Goal: Use online tool/utility: Utilize a website feature to perform a specific function

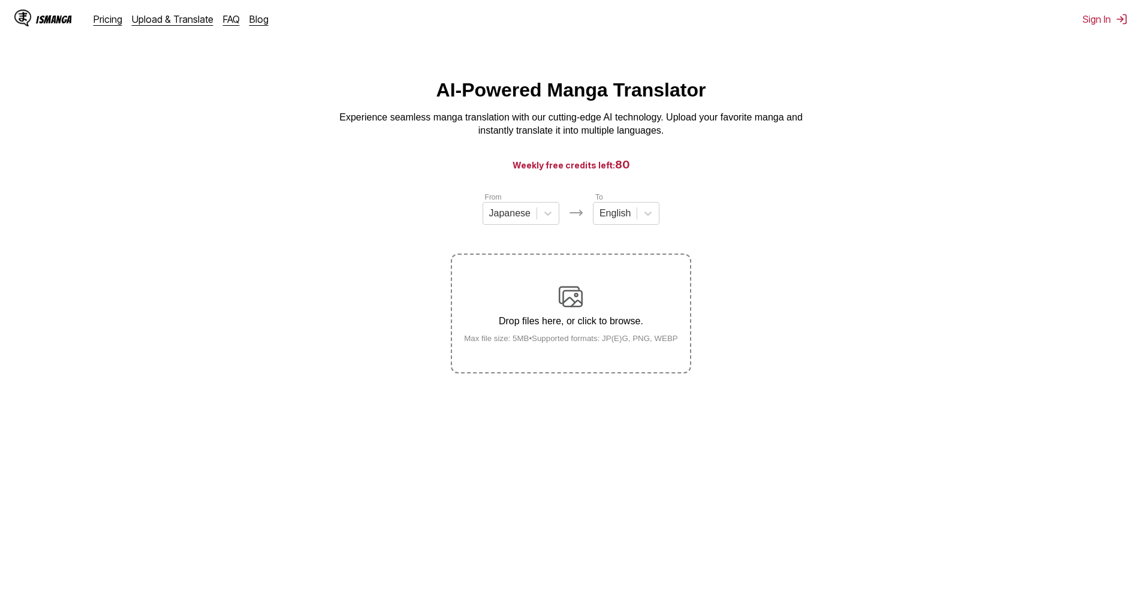
click at [123, 316] on section "From Japanese To English Drop files here, or click to browse. Max file size: 5M…" at bounding box center [571, 282] width 1122 height 182
click at [527, 216] on div at bounding box center [509, 213] width 41 height 13
click at [627, 219] on div at bounding box center [614, 213] width 31 height 13
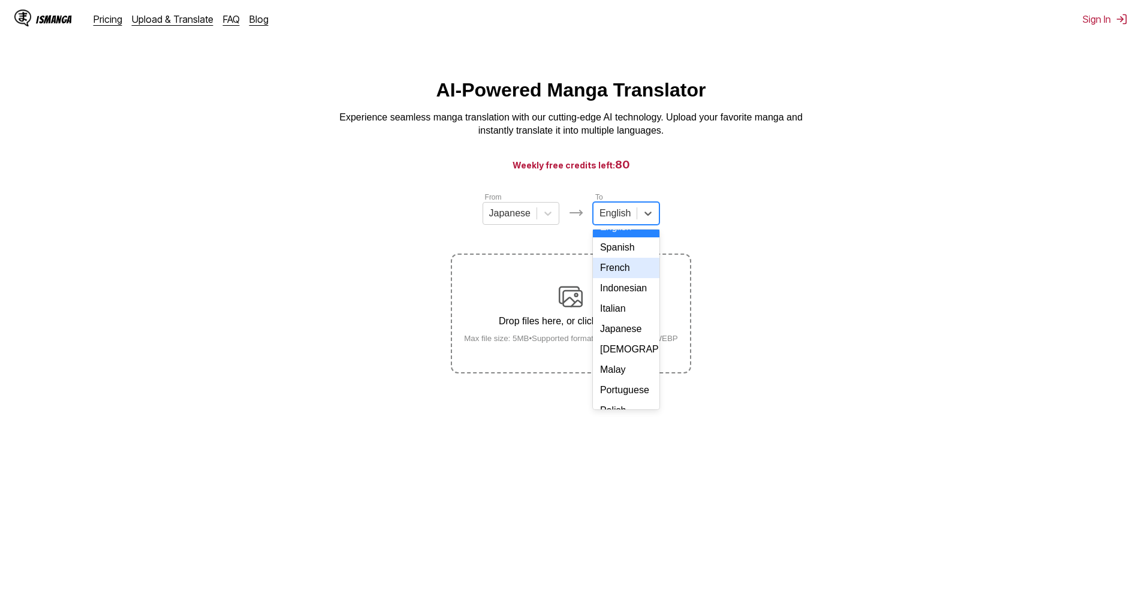
scroll to position [202, 0]
click at [622, 372] on div "[DEMOGRAPHIC_DATA]" at bounding box center [626, 376] width 67 height 20
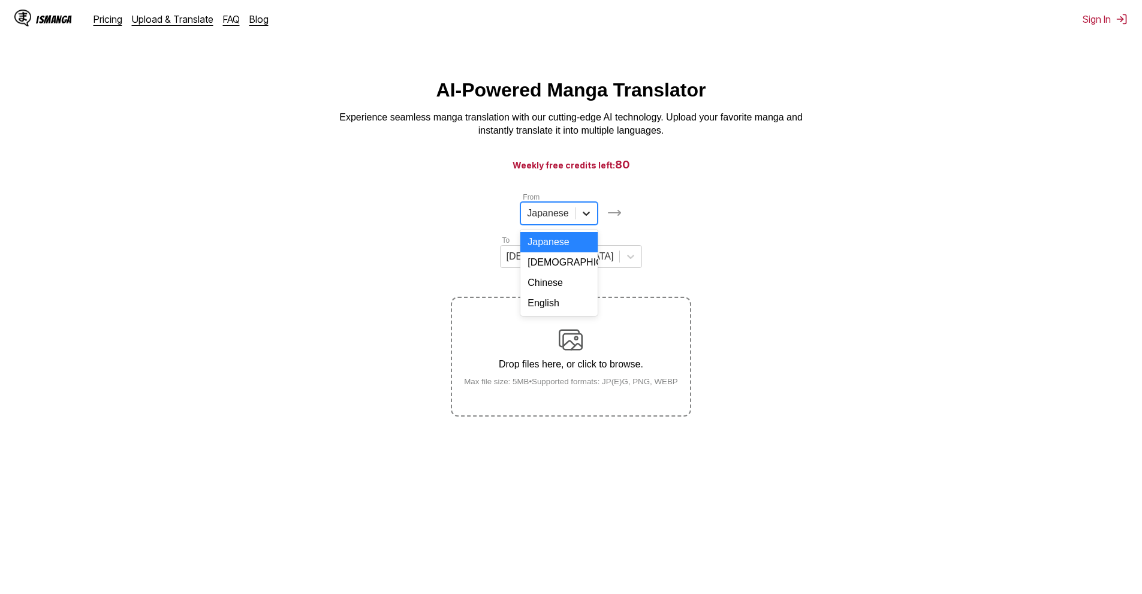
click at [575, 222] on div at bounding box center [586, 214] width 22 height 22
click at [520, 273] on div "[DEMOGRAPHIC_DATA]" at bounding box center [558, 262] width 77 height 20
click at [608, 328] on div "Drop files here, or click to browse. Max file size: 5MB • Supported formats: JP…" at bounding box center [570, 357] width 233 height 58
click at [0, 0] on input "Drop files here, or click to browse. Max file size: 5MB • Supported formats: JP…" at bounding box center [0, 0] width 0 height 0
click at [608, 221] on div at bounding box center [619, 214] width 22 height 22
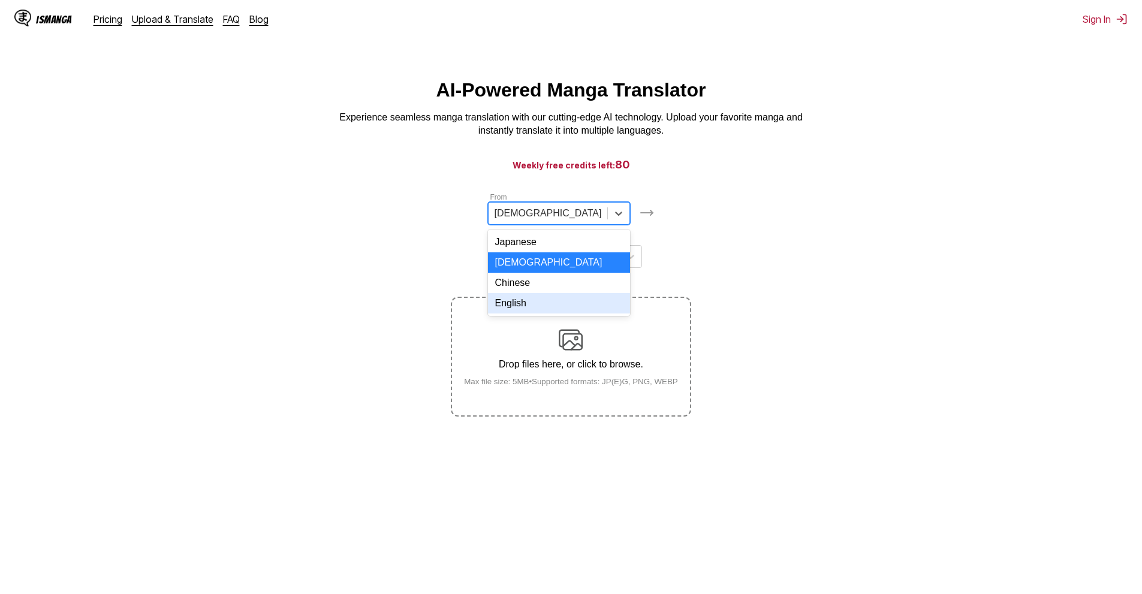
click at [502, 313] on div "English" at bounding box center [559, 303] width 143 height 20
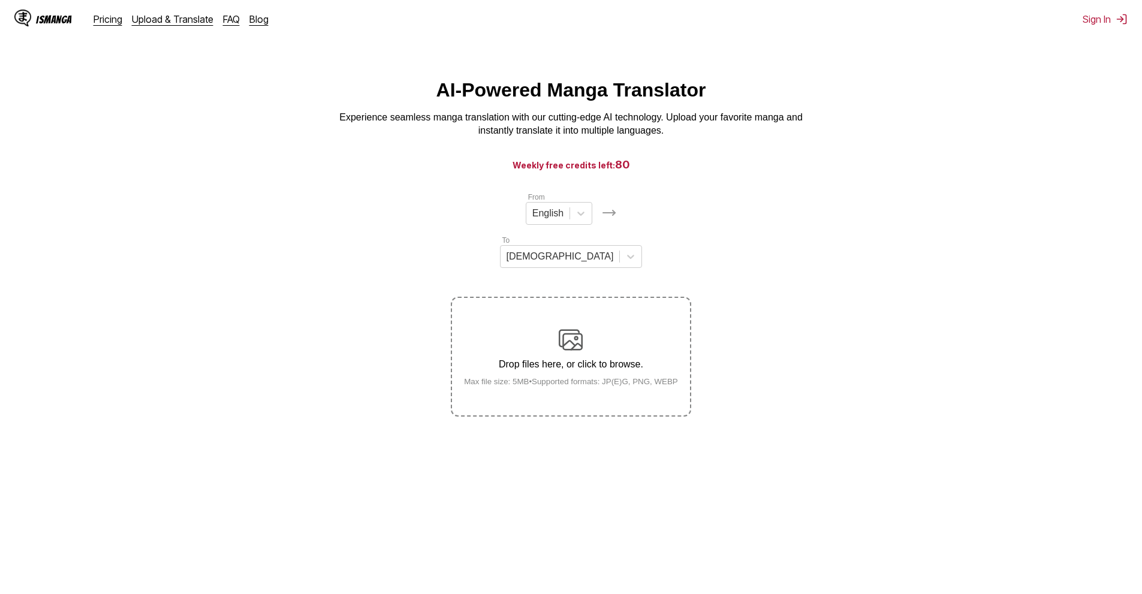
click at [587, 328] on div "Drop files here, or click to browse. Max file size: 5MB • Supported formats: JP…" at bounding box center [570, 357] width 233 height 58
click at [0, 0] on input "Drop files here, or click to browse. Max file size: 5MB • Supported formats: JP…" at bounding box center [0, 0] width 0 height 0
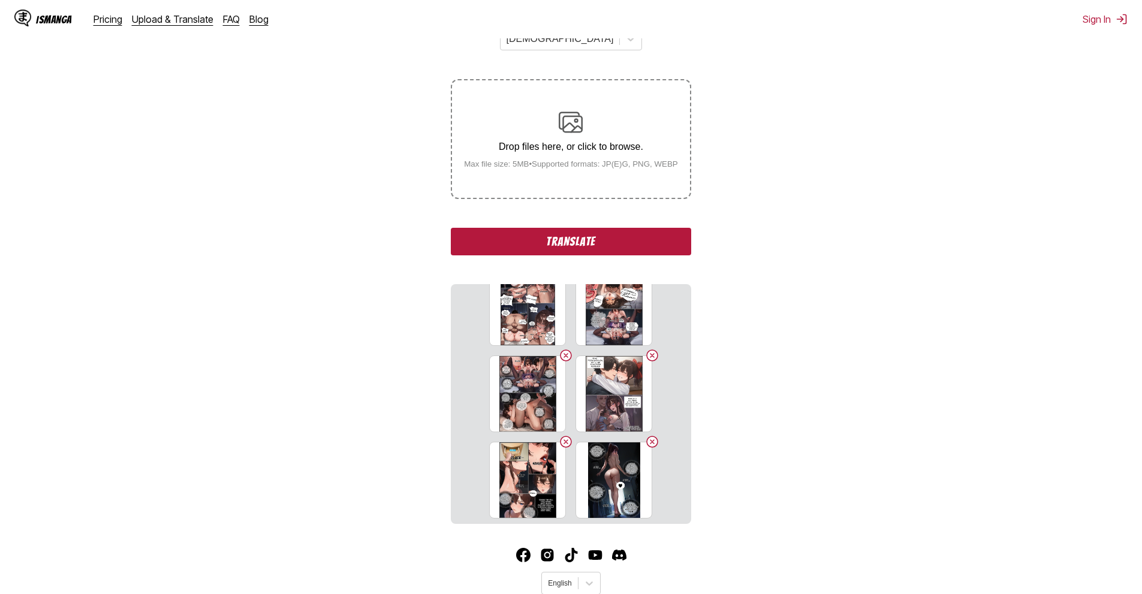
scroll to position [1064, 0]
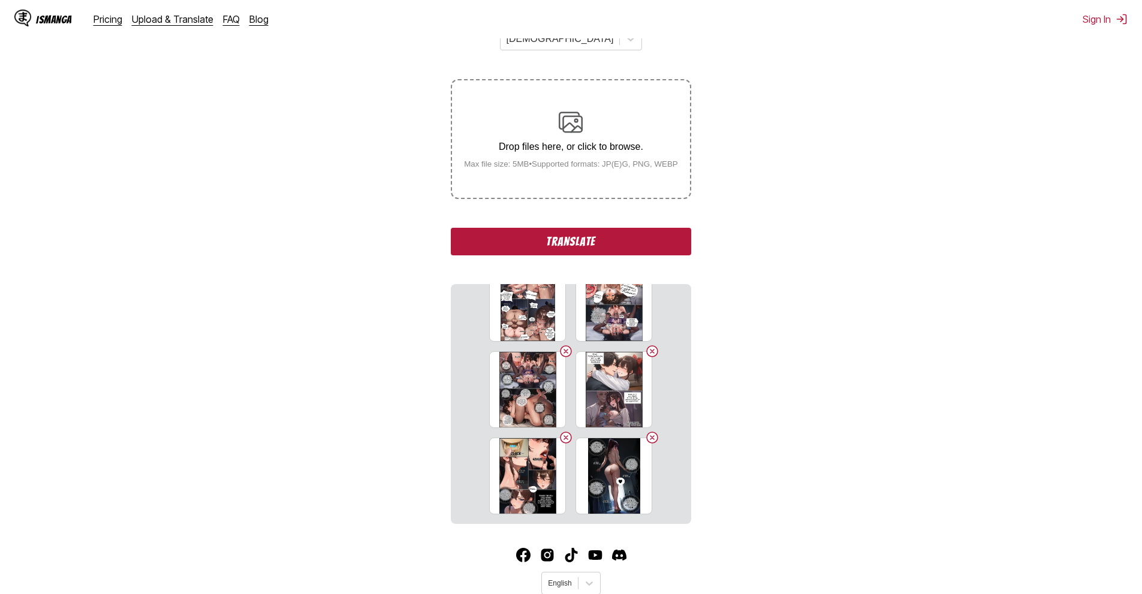
drag, startPoint x: 629, startPoint y: 207, endPoint x: 796, endPoint y: 239, distance: 169.6
click at [796, 239] on section "From English To Vietnamese Drop files here, or click to browse. Max file size: …" at bounding box center [571, 249] width 1122 height 550
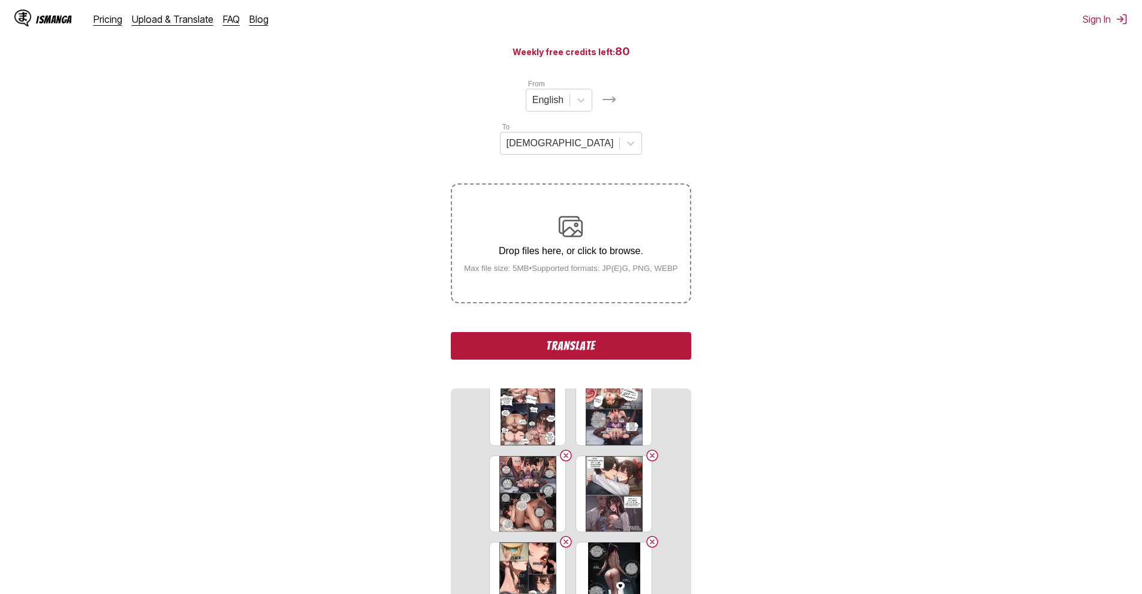
scroll to position [98, 0]
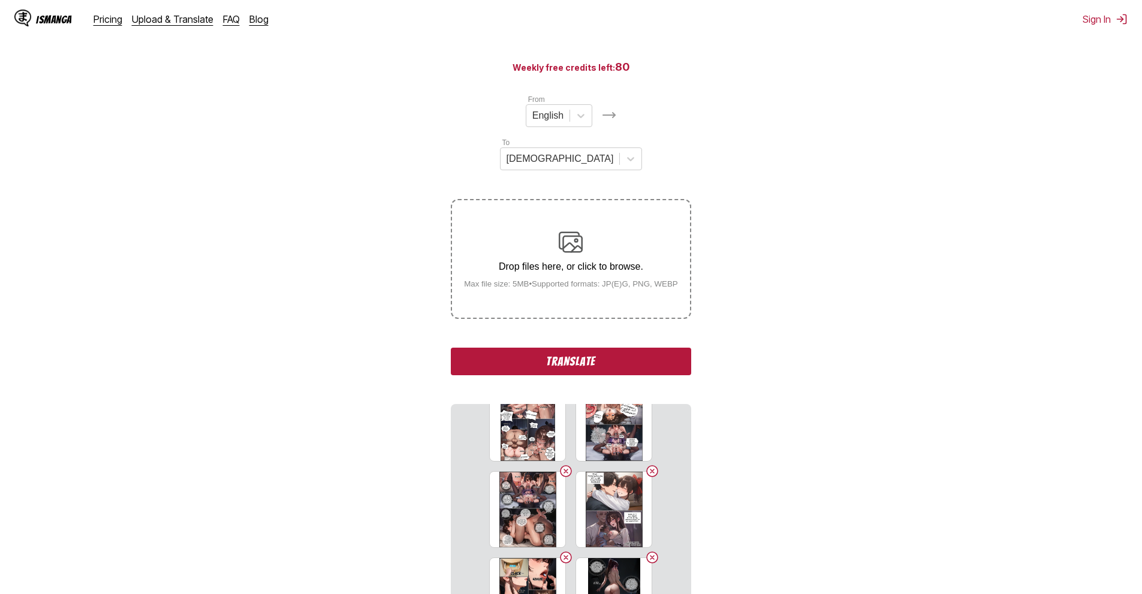
click at [632, 279] on small "Max file size: 5MB • Supported formats: JP(E)G, PNG, WEBP" at bounding box center [570, 283] width 233 height 9
click at [0, 0] on input "Drop files here, or click to browse. Max file size: 5MB • Supported formats: JP…" at bounding box center [0, 0] width 0 height 0
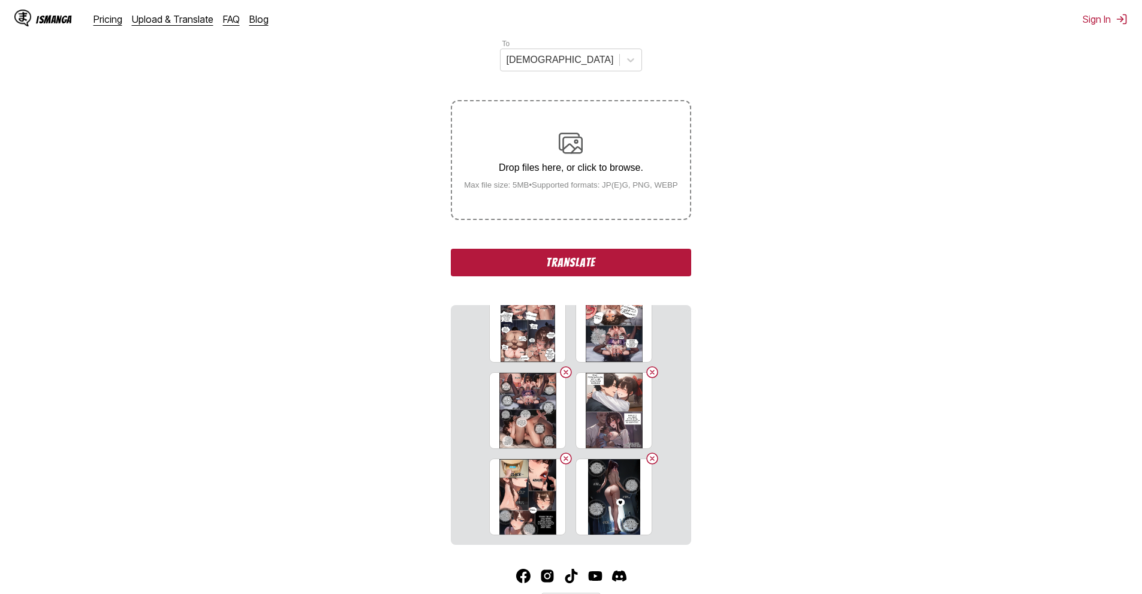
scroll to position [218, 0]
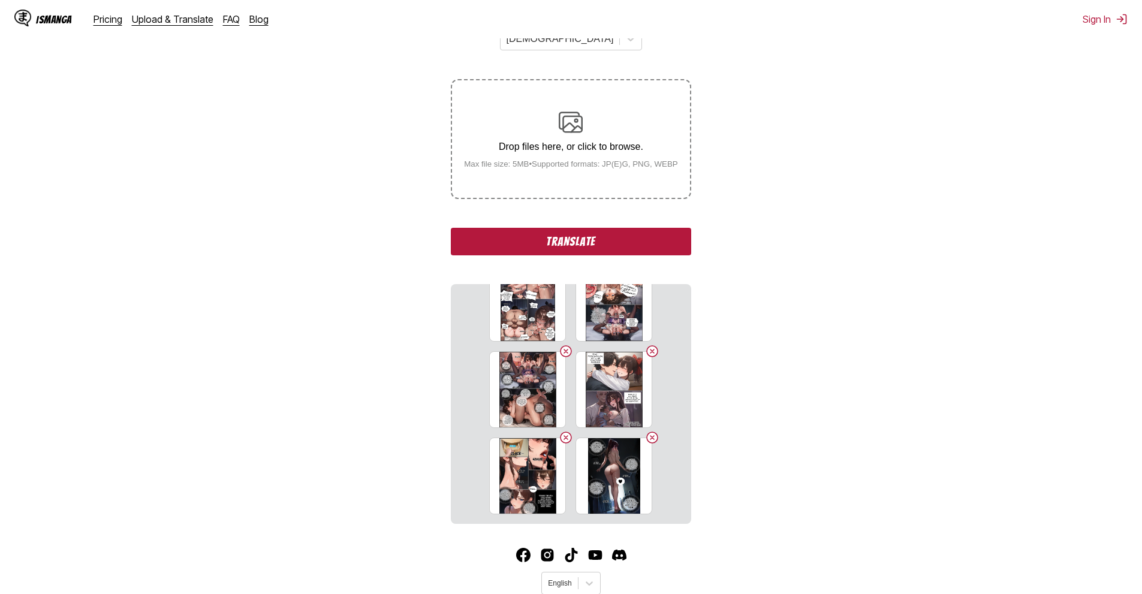
click at [823, 433] on section "From English To Vietnamese Drop files here, or click to browse. Max file size: …" at bounding box center [571, 249] width 1122 height 550
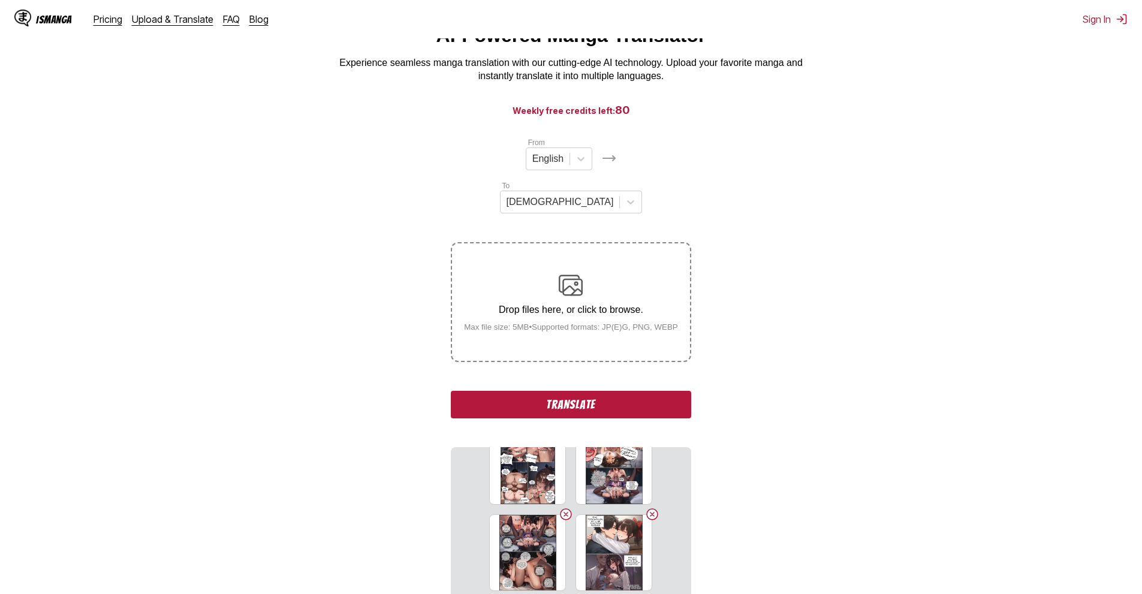
scroll to position [38, 0]
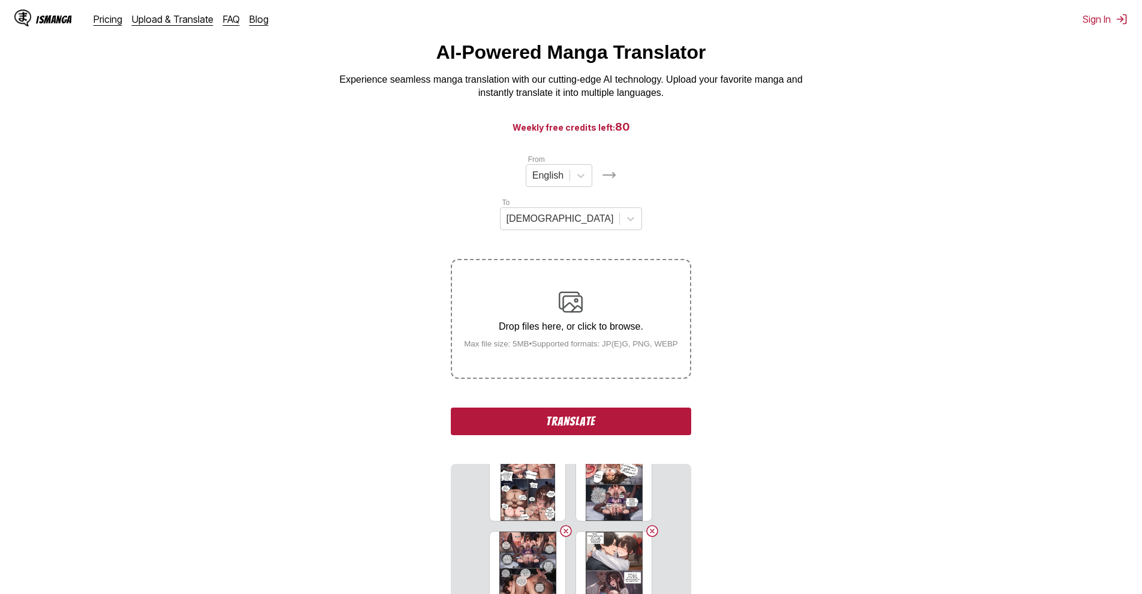
click at [827, 515] on section "From English To Vietnamese Drop files here, or click to browse. Max file size: …" at bounding box center [571, 428] width 1122 height 550
click at [626, 339] on small "Max file size: 5MB • Supported formats: JP(E)G, PNG, WEBP" at bounding box center [570, 343] width 233 height 9
click at [0, 0] on input "Drop files here, or click to browse. Max file size: 5MB • Supported formats: JP…" at bounding box center [0, 0] width 0 height 0
click at [315, 200] on section "From English To Vietnamese Drop files here, or click to browse. Max file size: …" at bounding box center [571, 428] width 1122 height 550
click at [550, 290] on div "Drop files here, or click to browse. Max file size: 5MB • Supported formats: JP…" at bounding box center [570, 319] width 233 height 58
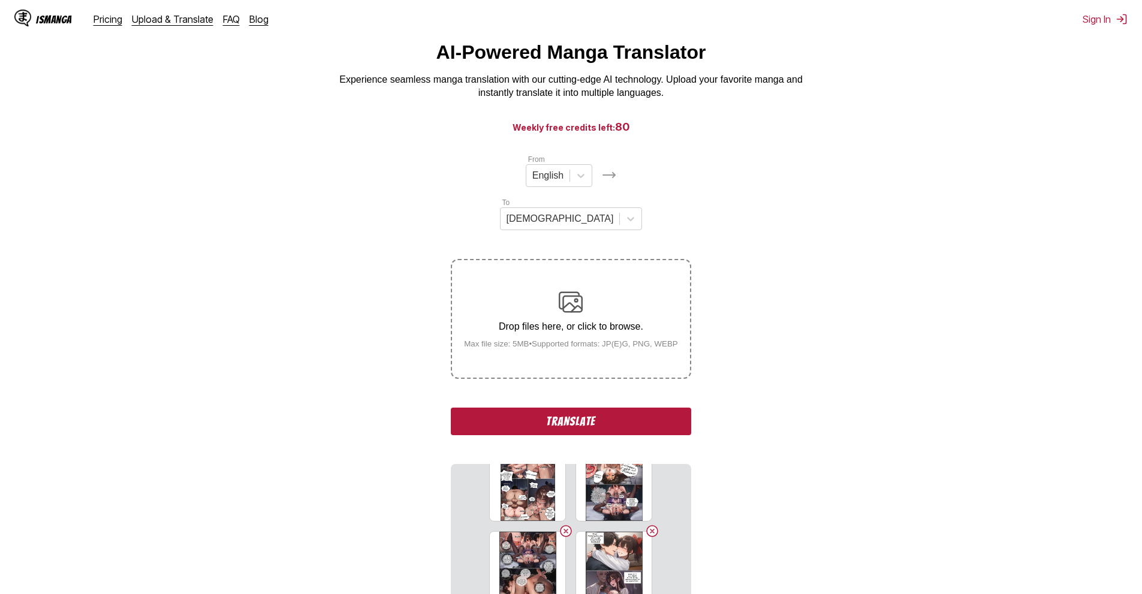
click at [0, 0] on input "Drop files here, or click to browse. Max file size: 5MB • Supported formats: JP…" at bounding box center [0, 0] width 0 height 0
click at [551, 290] on div "Drop files here, or click to browse. Max file size: 5MB • Supported formats: JP…" at bounding box center [570, 319] width 233 height 58
click at [0, 0] on input "Drop files here, or click to browse. Max file size: 5MB • Supported formats: JP…" at bounding box center [0, 0] width 0 height 0
click at [589, 290] on div "Drop files here, or click to browse. Max file size: 5MB • Supported formats: JP…" at bounding box center [570, 319] width 233 height 58
click at [0, 0] on input "Drop files here, or click to browse. Max file size: 5MB • Supported formats: JP…" at bounding box center [0, 0] width 0 height 0
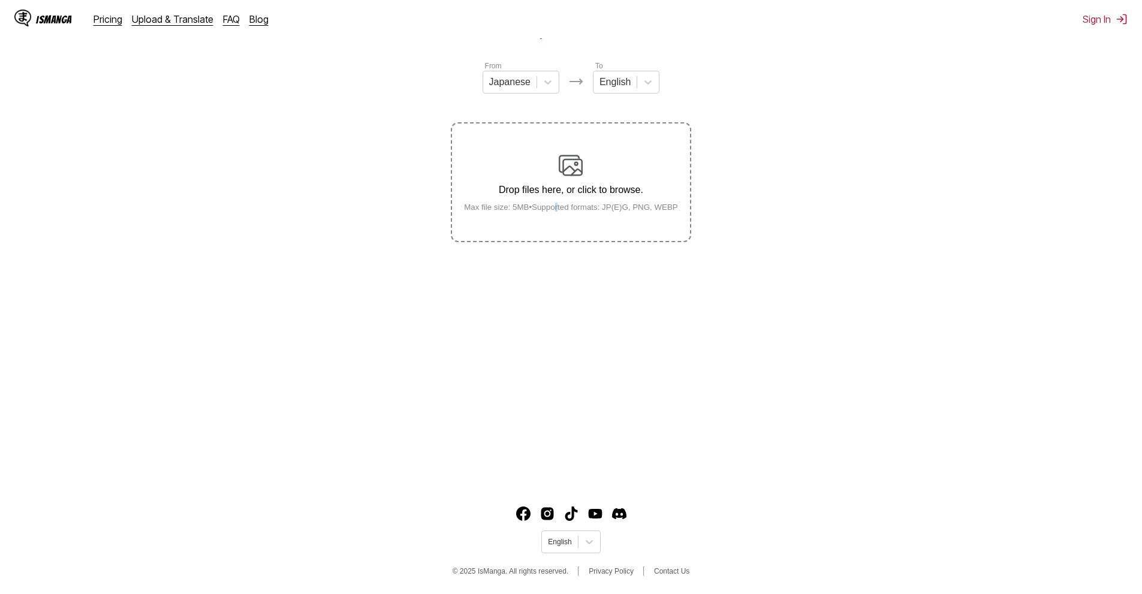
click at [563, 216] on label "Drop files here, or click to browse. Max file size: 5MB • Supported formats: JP…" at bounding box center [570, 181] width 237 height 117
click at [586, 176] on div "Drop files here, or click to browse. Max file size: 5MB • Supported formats: JP…" at bounding box center [570, 182] width 233 height 58
click at [0, 0] on input "Drop files here, or click to browse. Max file size: 5MB • Supported formats: JP…" at bounding box center [0, 0] width 0 height 0
click at [535, 85] on div "Japanese" at bounding box center [509, 82] width 53 height 18
click at [524, 173] on div "English" at bounding box center [520, 172] width 77 height 20
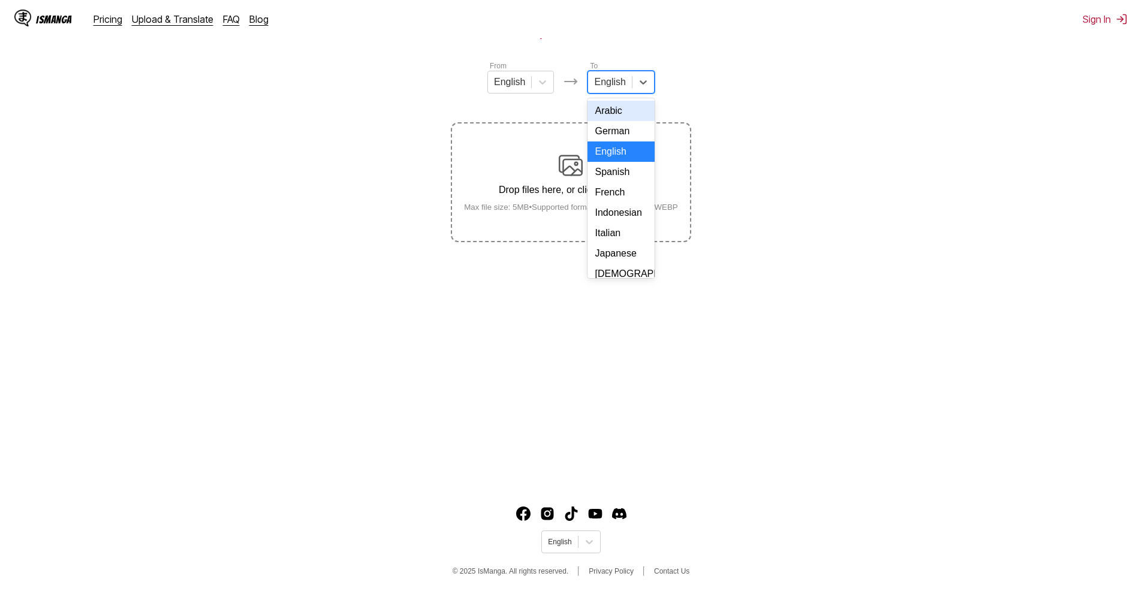
click at [611, 89] on div at bounding box center [609, 82] width 31 height 13
click at [626, 89] on div "English" at bounding box center [609, 82] width 43 height 18
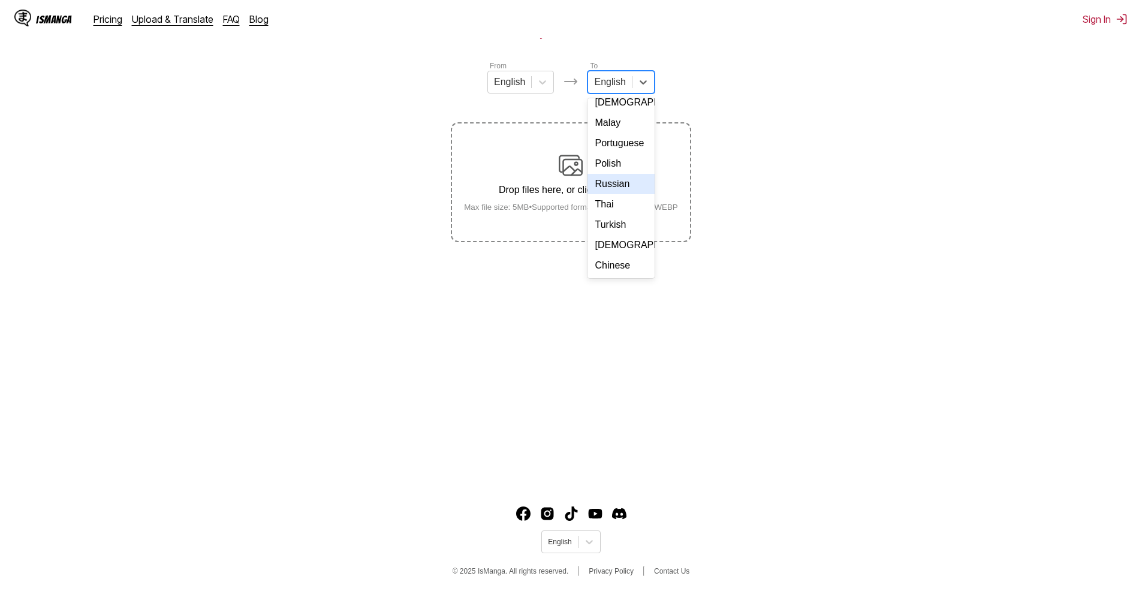
scroll to position [202, 0]
click at [617, 248] on div "[DEMOGRAPHIC_DATA]" at bounding box center [620, 245] width 67 height 20
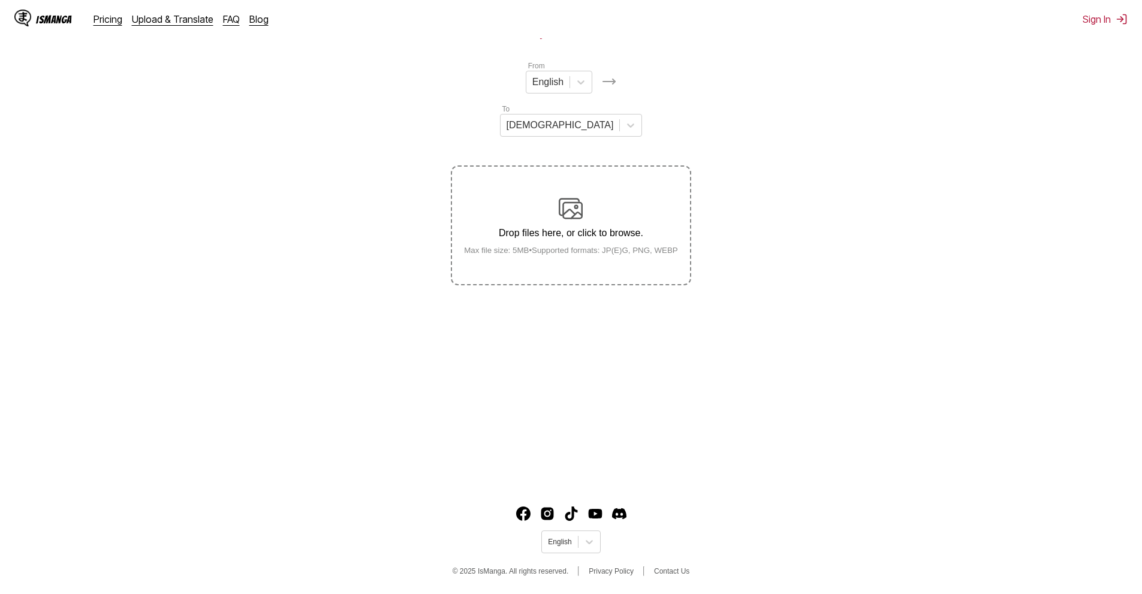
click at [536, 197] on div "Drop files here, or click to browse. Max file size: 5MB • Supported formats: JP…" at bounding box center [570, 226] width 233 height 58
click at [0, 0] on input "Drop files here, or click to browse. Max file size: 5MB • Supported formats: JP…" at bounding box center [0, 0] width 0 height 0
